Goal: Entertainment & Leisure: Consume media (video, audio)

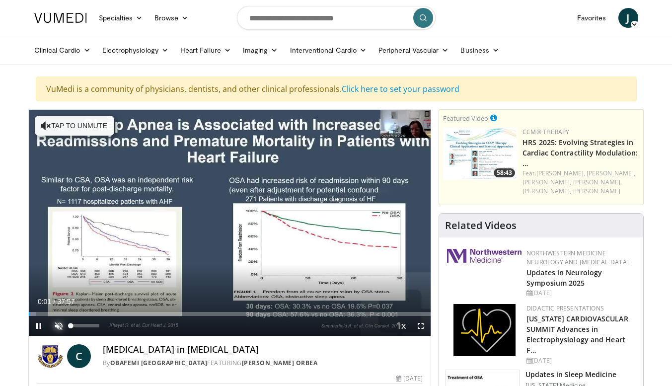
click at [58, 325] on span "Video Player" at bounding box center [59, 326] width 20 height 20
click at [418, 324] on span "Video Player" at bounding box center [421, 326] width 20 height 20
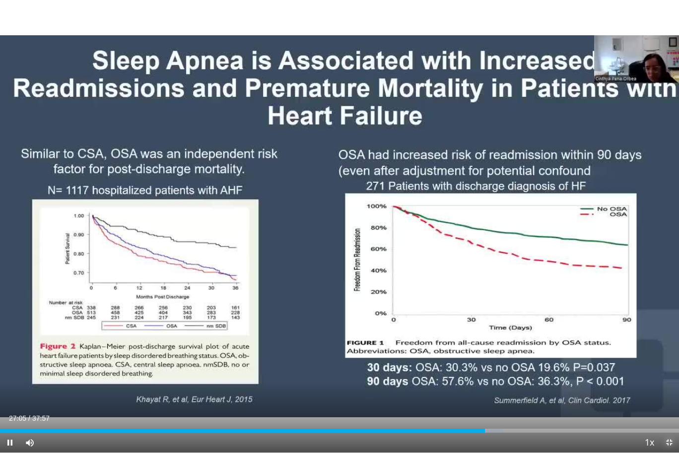
click at [667, 385] on span "Video Player" at bounding box center [670, 443] width 20 height 20
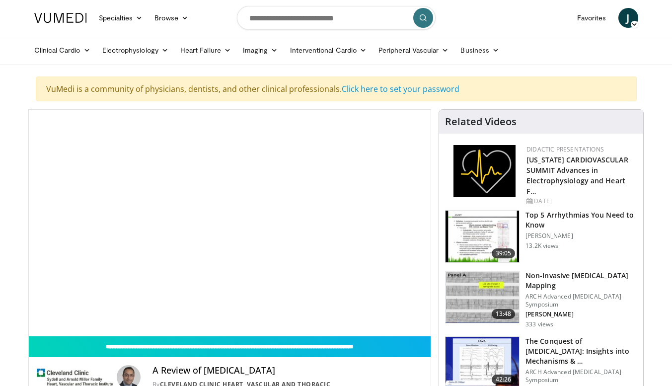
click at [90, 313] on video-js "**********" at bounding box center [230, 223] width 402 height 226
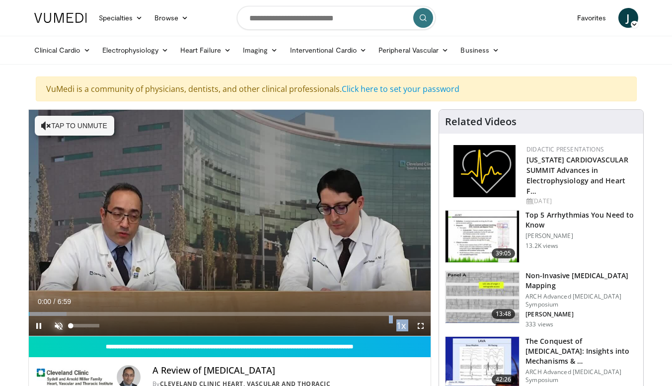
click at [60, 324] on span "Video Player" at bounding box center [59, 326] width 20 height 20
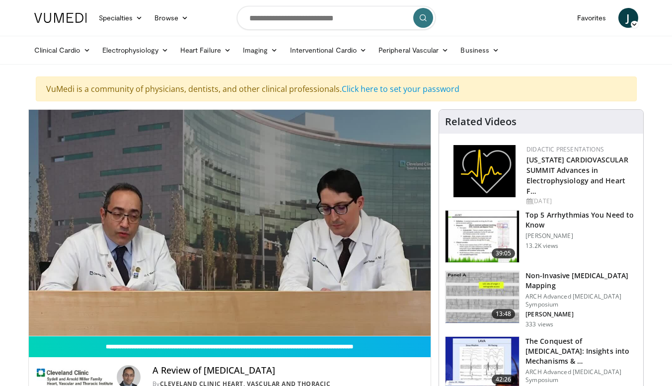
click at [417, 327] on video-js "**********" at bounding box center [230, 223] width 402 height 226
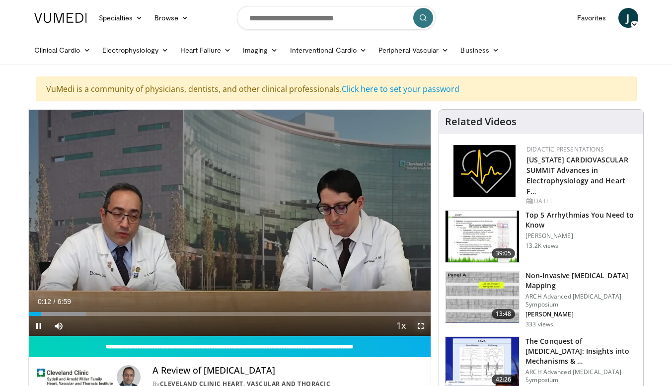
click at [421, 324] on span "Video Player" at bounding box center [421, 326] width 20 height 20
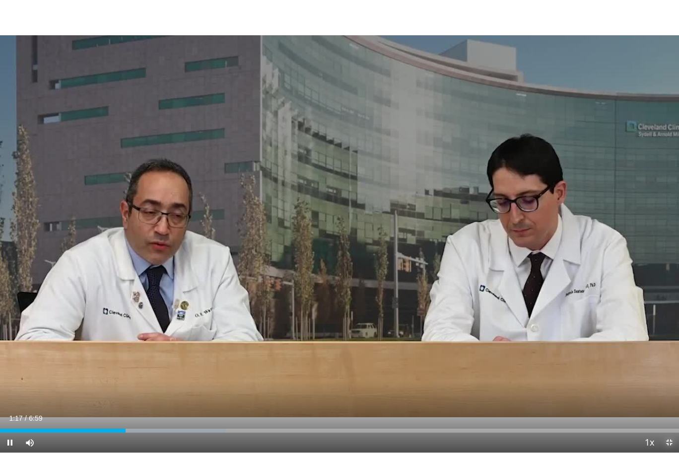
click at [671, 385] on span "Video Player" at bounding box center [670, 443] width 20 height 20
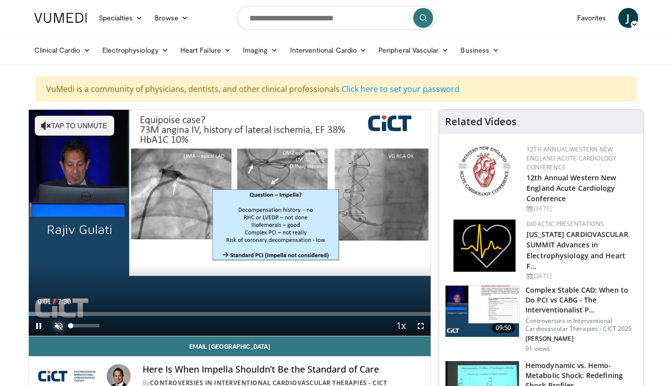
click at [60, 327] on span "Video Player" at bounding box center [59, 326] width 20 height 20
click at [423, 325] on span "Video Player" at bounding box center [421, 326] width 20 height 20
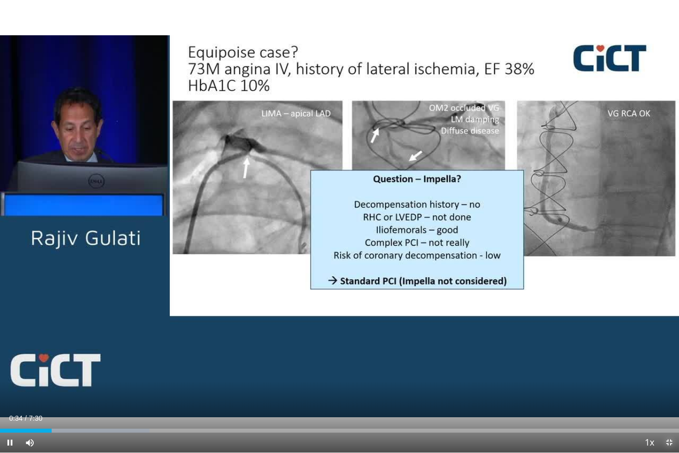
click at [671, 385] on span "Video Player" at bounding box center [670, 443] width 20 height 20
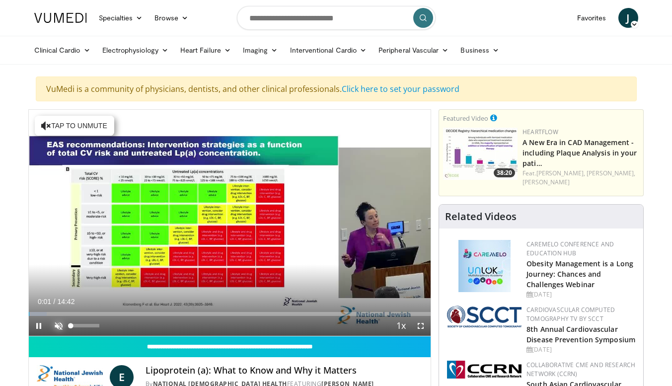
click at [57, 325] on span "Video Player" at bounding box center [59, 326] width 20 height 20
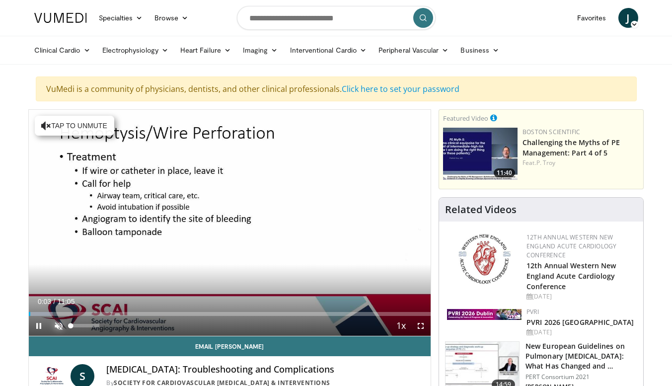
click at [59, 319] on span "Video Player" at bounding box center [59, 326] width 20 height 20
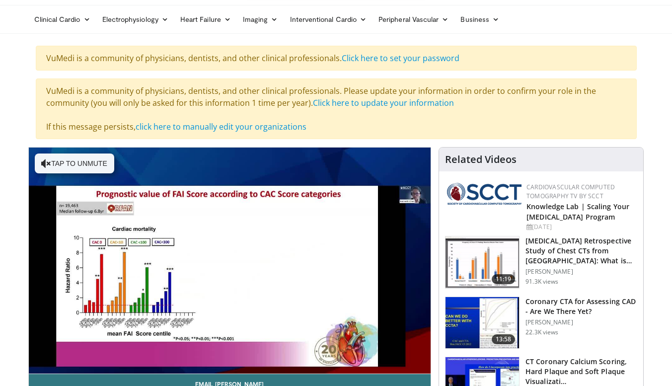
scroll to position [40, 0]
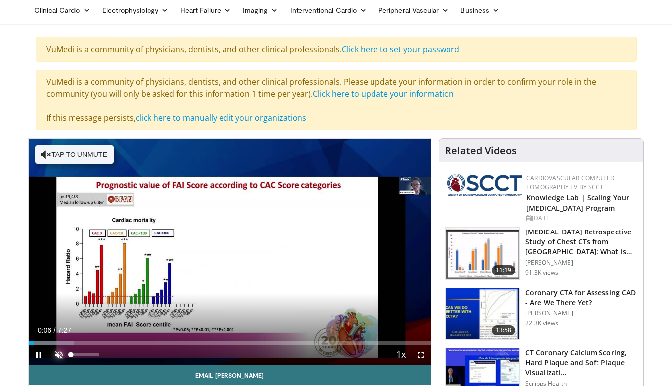
click at [57, 353] on span "Video Player" at bounding box center [59, 355] width 20 height 20
click at [420, 353] on span "Video Player" at bounding box center [421, 355] width 20 height 20
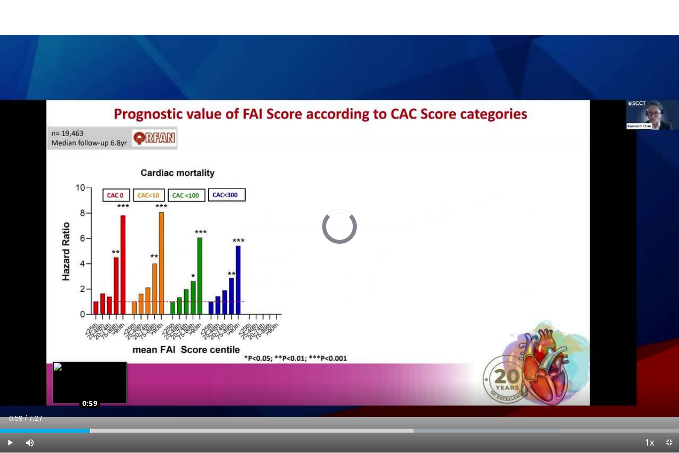
click at [89, 385] on div "Loaded : 82.63% 0:59 0:59" at bounding box center [339, 427] width 679 height 9
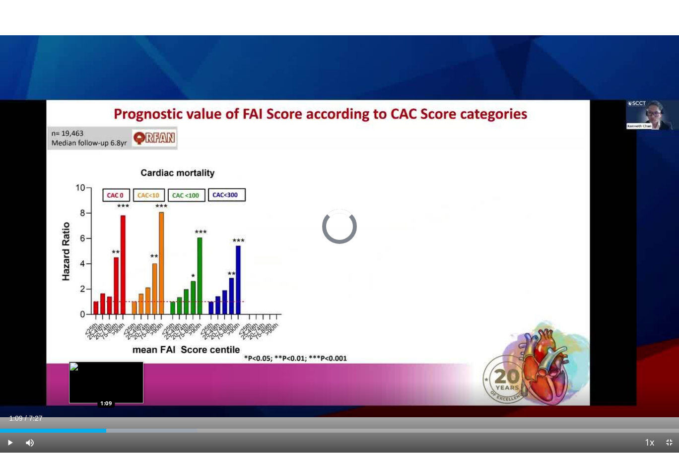
click at [106, 385] on div "Loaded : 29.02% 1:09 1:09" at bounding box center [339, 427] width 679 height 9
click at [121, 385] on div "Loaded : 31.26% 1:13 1:19" at bounding box center [339, 427] width 679 height 9
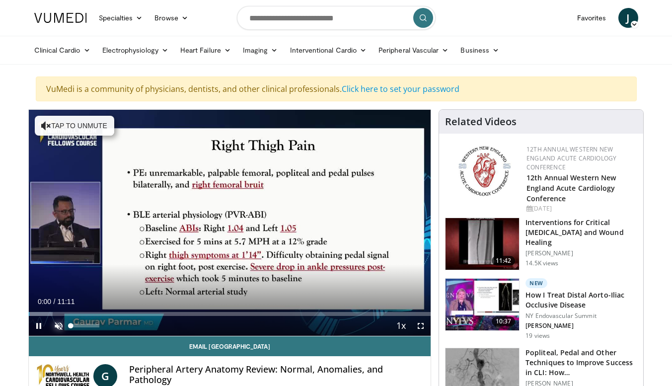
click at [57, 322] on span "Video Player" at bounding box center [59, 326] width 20 height 20
click at [422, 323] on span "Video Player" at bounding box center [421, 326] width 20 height 20
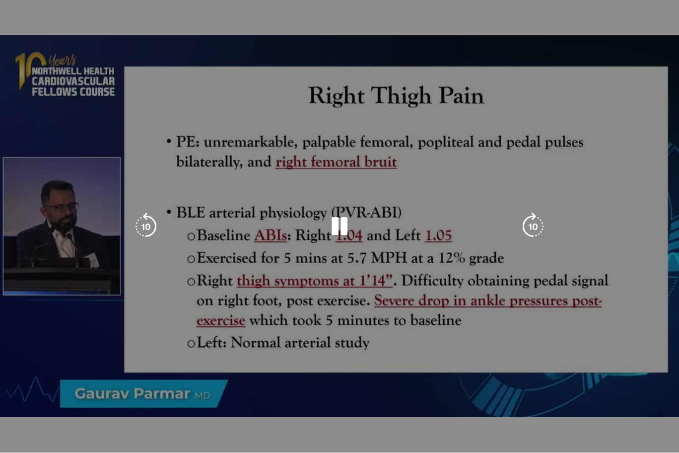
click at [8, 385] on video-js "**********" at bounding box center [339, 226] width 679 height 453
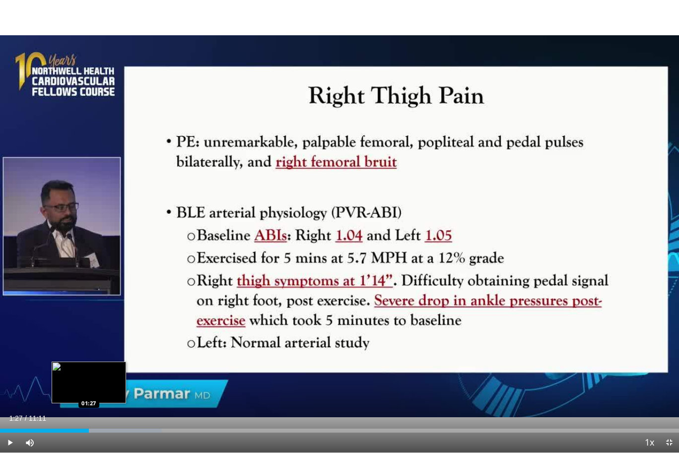
click at [89, 385] on div "Loaded : 23.80% 01:27 01:27" at bounding box center [339, 431] width 679 height 4
click at [76, 385] on div "Loaded : 23.80% 01:30 01:15" at bounding box center [339, 427] width 679 height 9
click at [11, 385] on span "Video Player" at bounding box center [10, 443] width 20 height 20
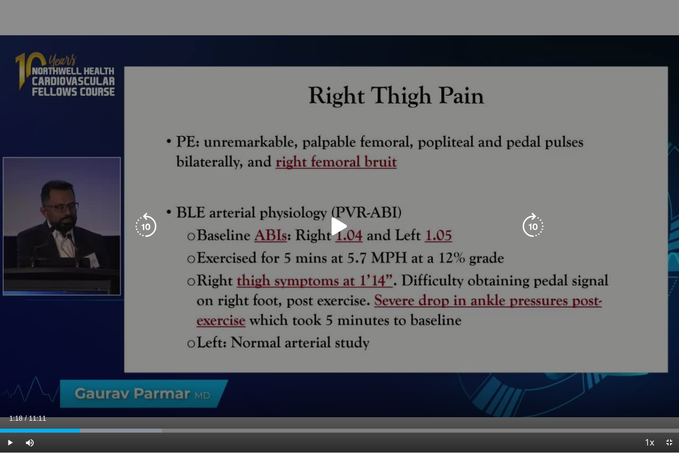
click at [335, 227] on icon "Video Player" at bounding box center [340, 227] width 28 height 28
click at [334, 230] on icon "Video Player" at bounding box center [340, 227] width 28 height 28
click at [192, 266] on div "10 seconds Tap to unmute" at bounding box center [339, 226] width 679 height 452
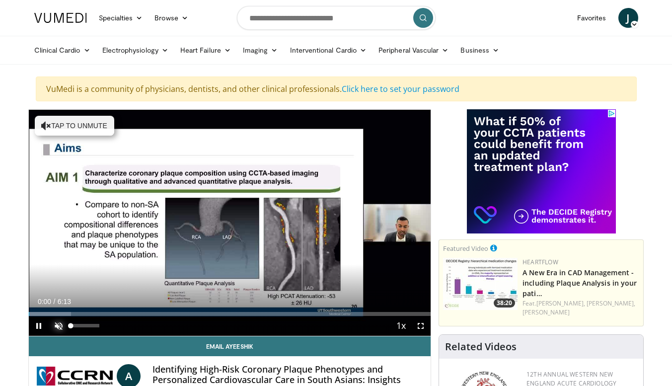
click at [56, 321] on span "Video Player" at bounding box center [59, 326] width 20 height 20
click at [422, 325] on span "Video Player" at bounding box center [421, 326] width 20 height 20
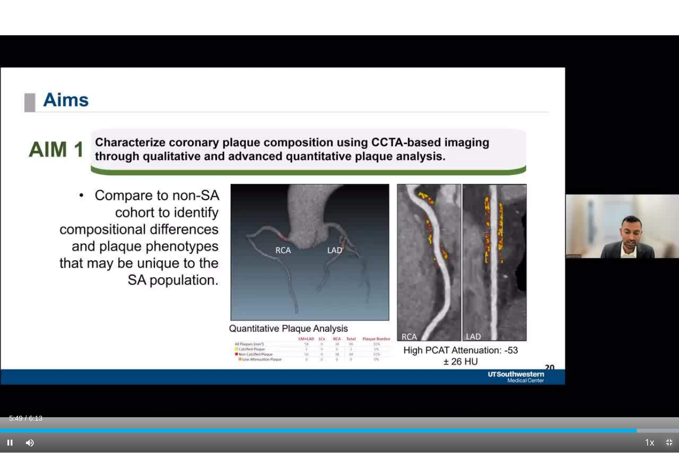
click at [671, 385] on span "Video Player" at bounding box center [670, 443] width 20 height 20
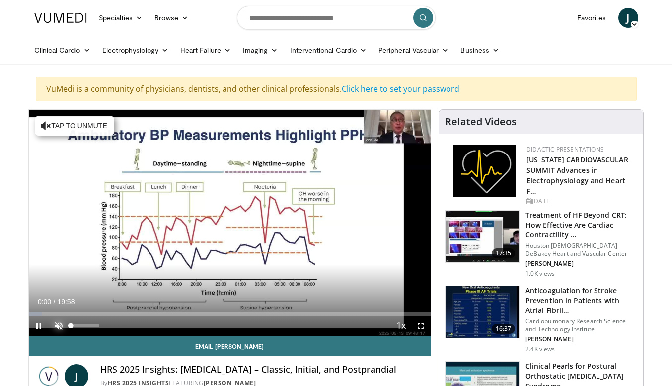
click at [58, 326] on span "Video Player" at bounding box center [59, 326] width 20 height 20
click at [422, 325] on span "Video Player" at bounding box center [421, 326] width 20 height 20
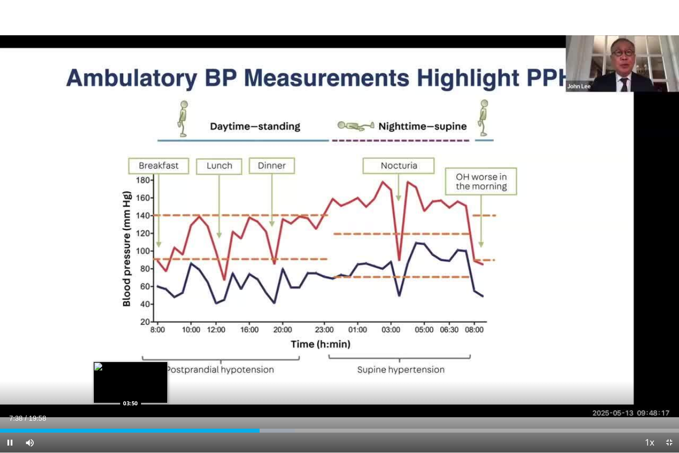
click at [131, 385] on div "Loaded : 43.40% 07:38 03:50" at bounding box center [339, 431] width 679 height 4
